Goal: Information Seeking & Learning: Learn about a topic

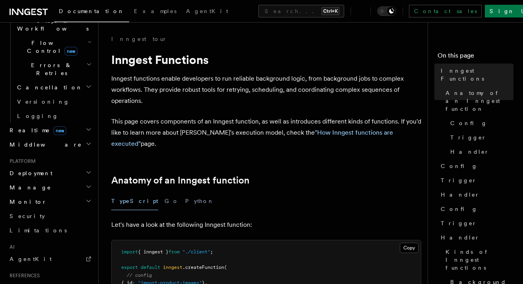
scroll to position [239, 0]
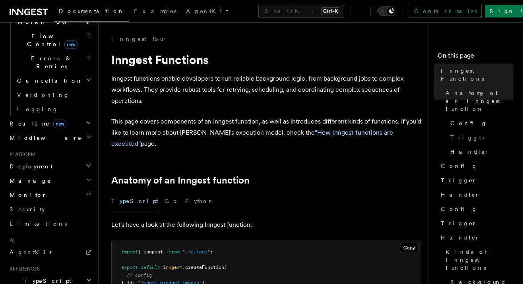
scroll to position [352, 0]
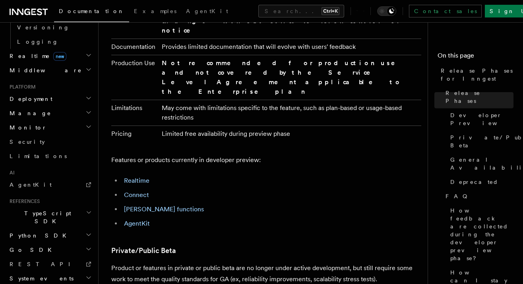
scroll to position [716, 0]
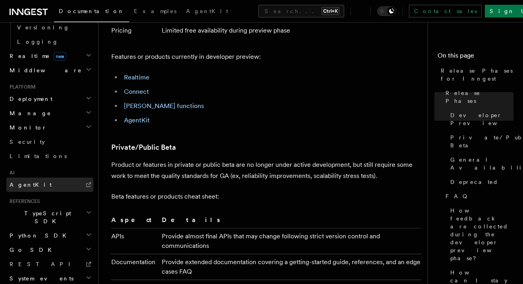
click at [18, 181] on span "AgentKit" at bounding box center [31, 185] width 42 height 8
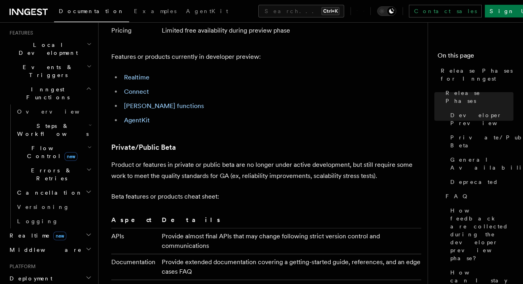
scroll to position [113, 0]
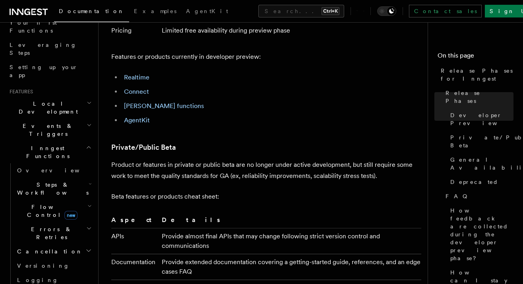
click at [42, 178] on h2 "Steps & Workflows" at bounding box center [54, 189] width 80 height 22
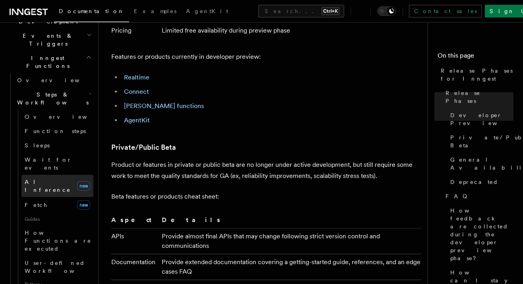
scroll to position [312, 0]
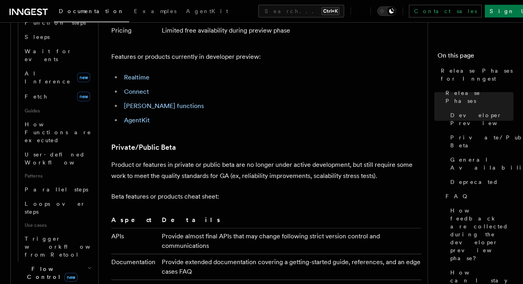
click at [43, 262] on h2 "Flow Control new" at bounding box center [54, 273] width 80 height 22
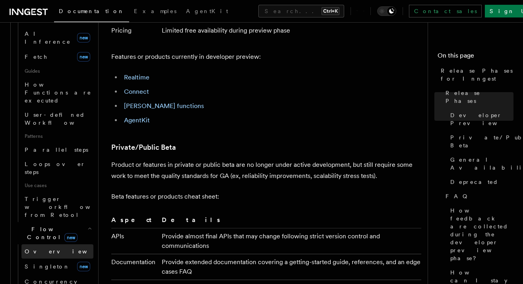
click at [44, 248] on span "Overview" at bounding box center [66, 251] width 82 height 6
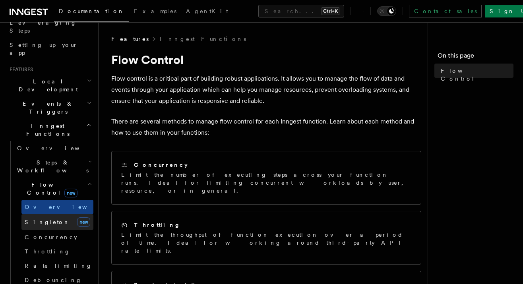
click at [47, 218] on span "Singleton" at bounding box center [47, 222] width 45 height 8
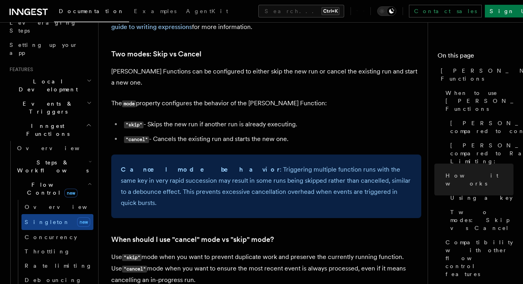
scroll to position [914, 0]
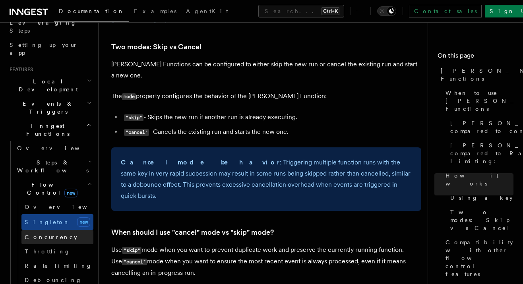
click at [44, 234] on span "Concurrency" at bounding box center [51, 237] width 52 height 6
